Goal: Information Seeking & Learning: Learn about a topic

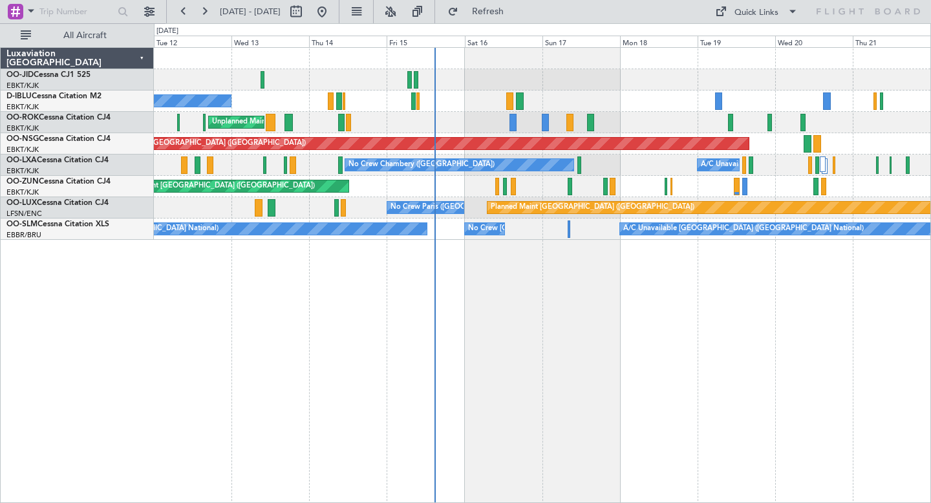
click at [570, 122] on div "Unplanned Maint [GEOGRAPHIC_DATA]-[GEOGRAPHIC_DATA]" at bounding box center [542, 122] width 776 height 21
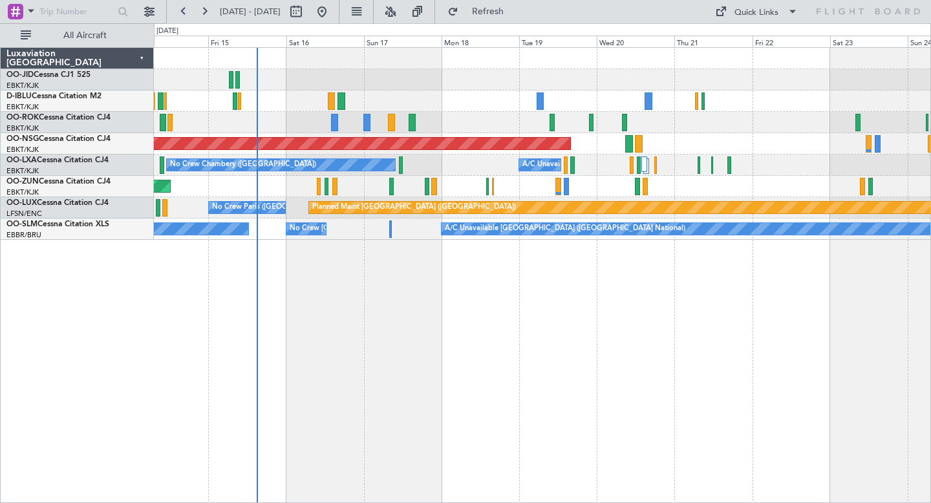
click at [609, 145] on div "Planned Maint [GEOGRAPHIC_DATA] ([GEOGRAPHIC_DATA])" at bounding box center [542, 143] width 776 height 21
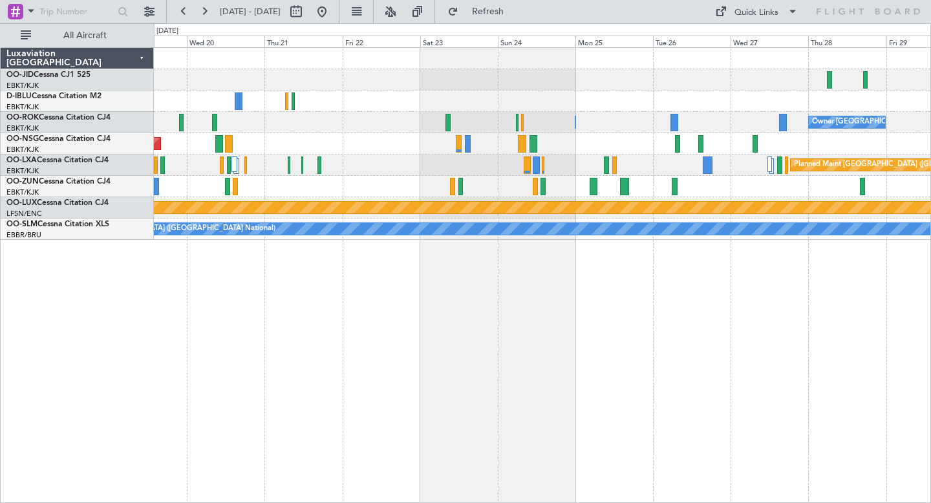
click at [640, 313] on div "Owner [GEOGRAPHIC_DATA]-[GEOGRAPHIC_DATA] Owner [GEOGRAPHIC_DATA]-[GEOGRAPHIC_D…" at bounding box center [542, 275] width 777 height 456
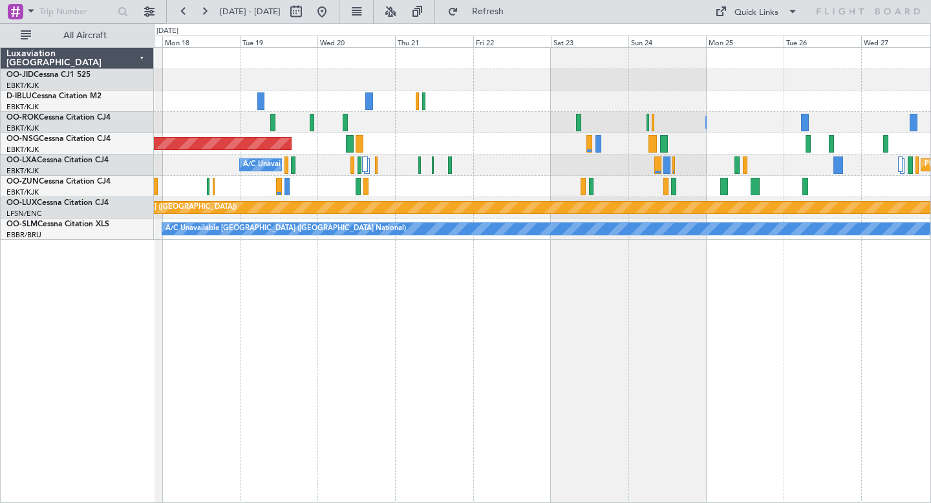
click at [893, 297] on div "Owner [GEOGRAPHIC_DATA]-[GEOGRAPHIC_DATA] Owner [GEOGRAPHIC_DATA]-[GEOGRAPHIC_D…" at bounding box center [542, 275] width 777 height 456
